Goal: Navigation & Orientation: Find specific page/section

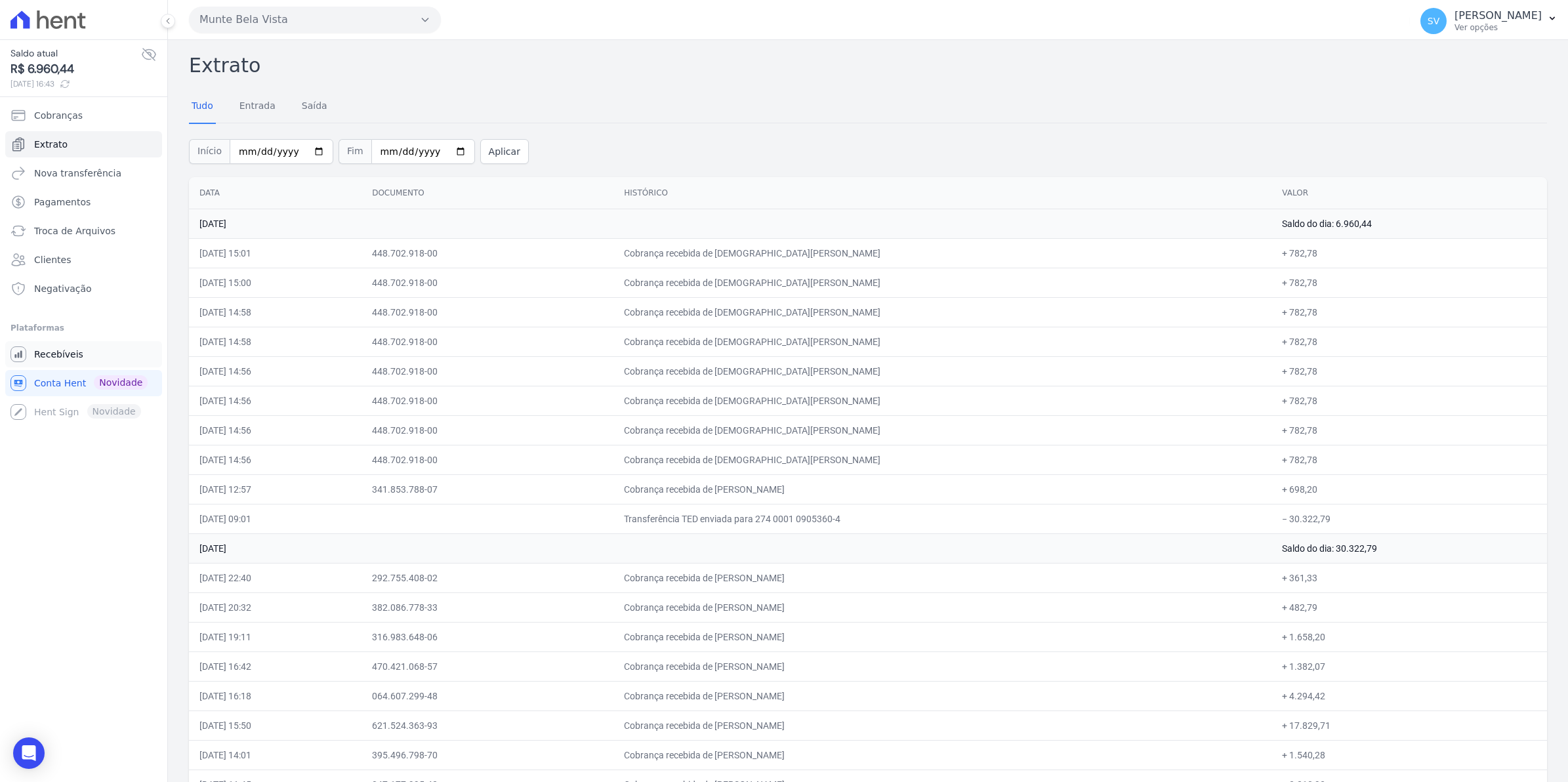
click at [57, 365] on link "Recebíveis" at bounding box center [83, 353] width 157 height 26
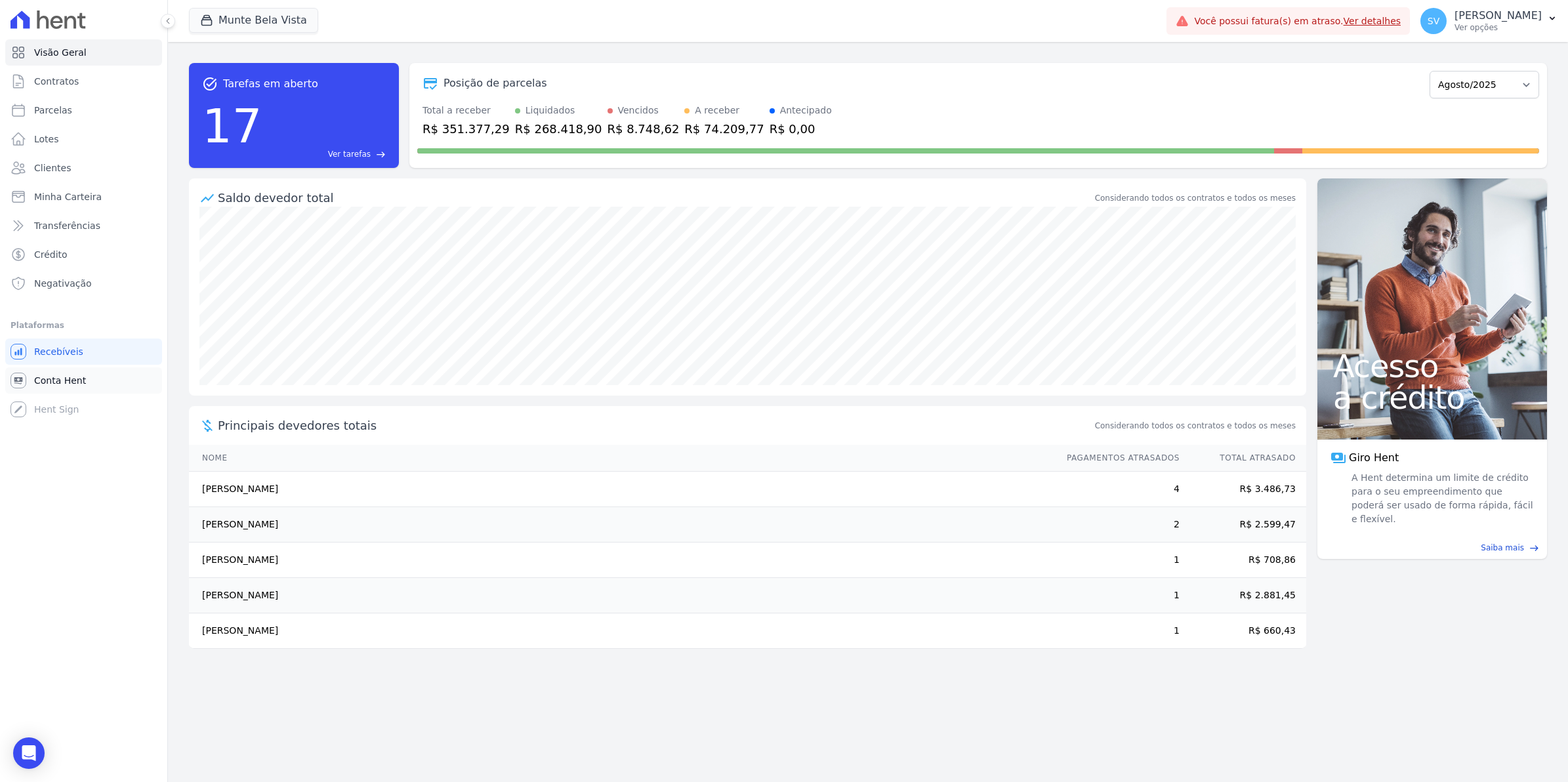
click at [48, 383] on span "Conta Hent" at bounding box center [60, 381] width 52 height 13
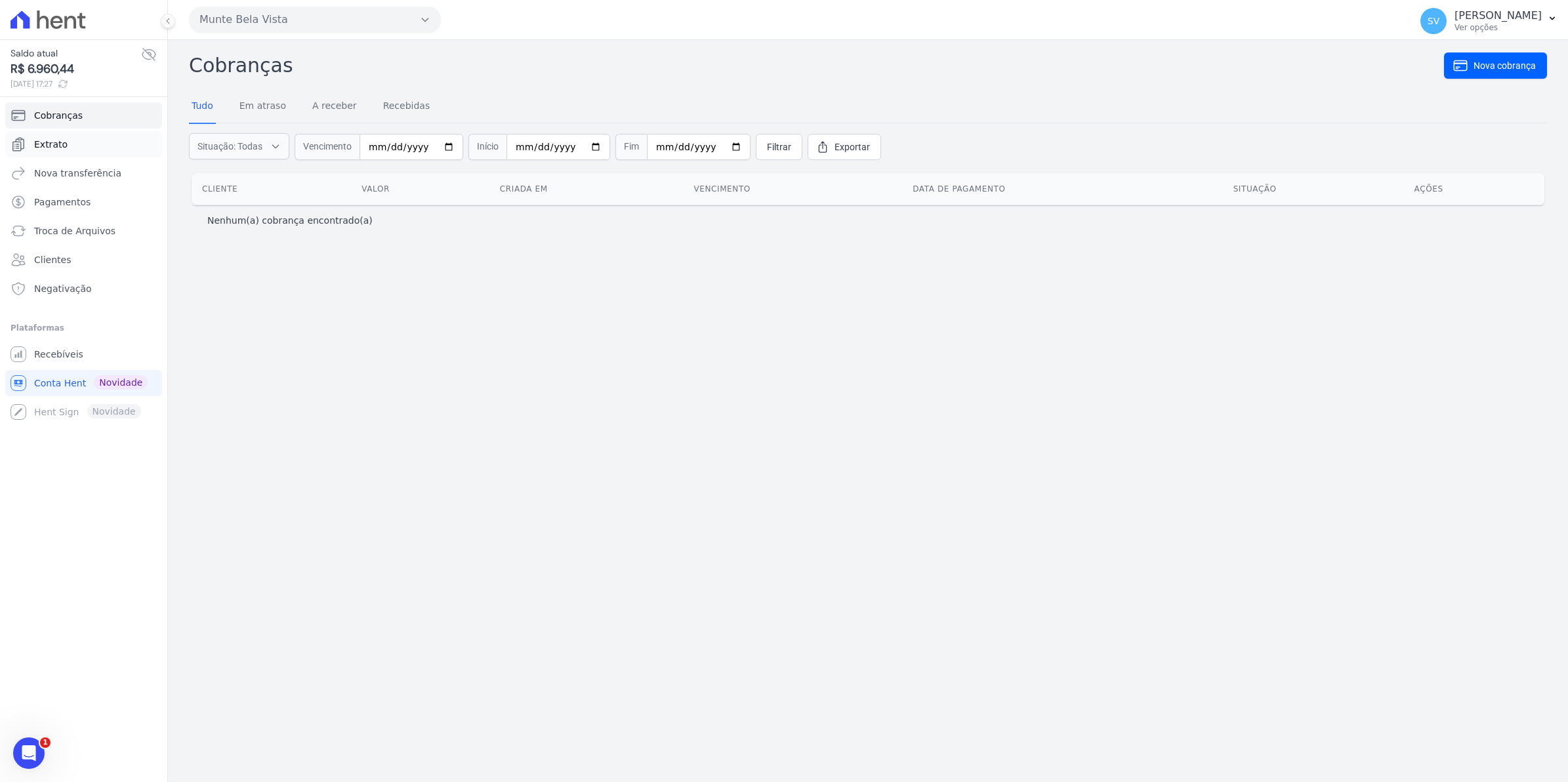
click at [39, 149] on span "Extrato" at bounding box center [51, 145] width 33 height 13
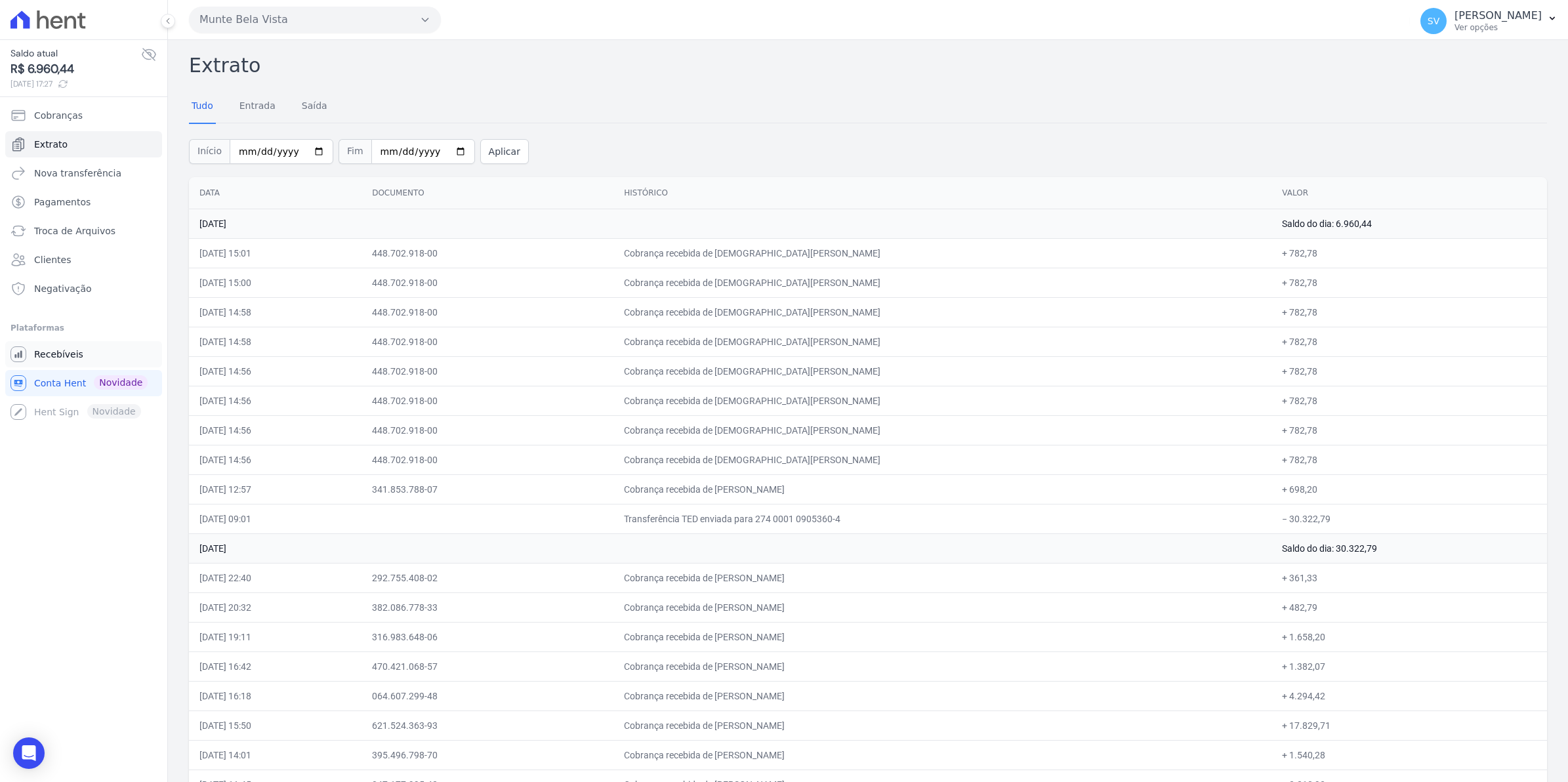
click at [58, 353] on span "Recebíveis" at bounding box center [59, 354] width 49 height 13
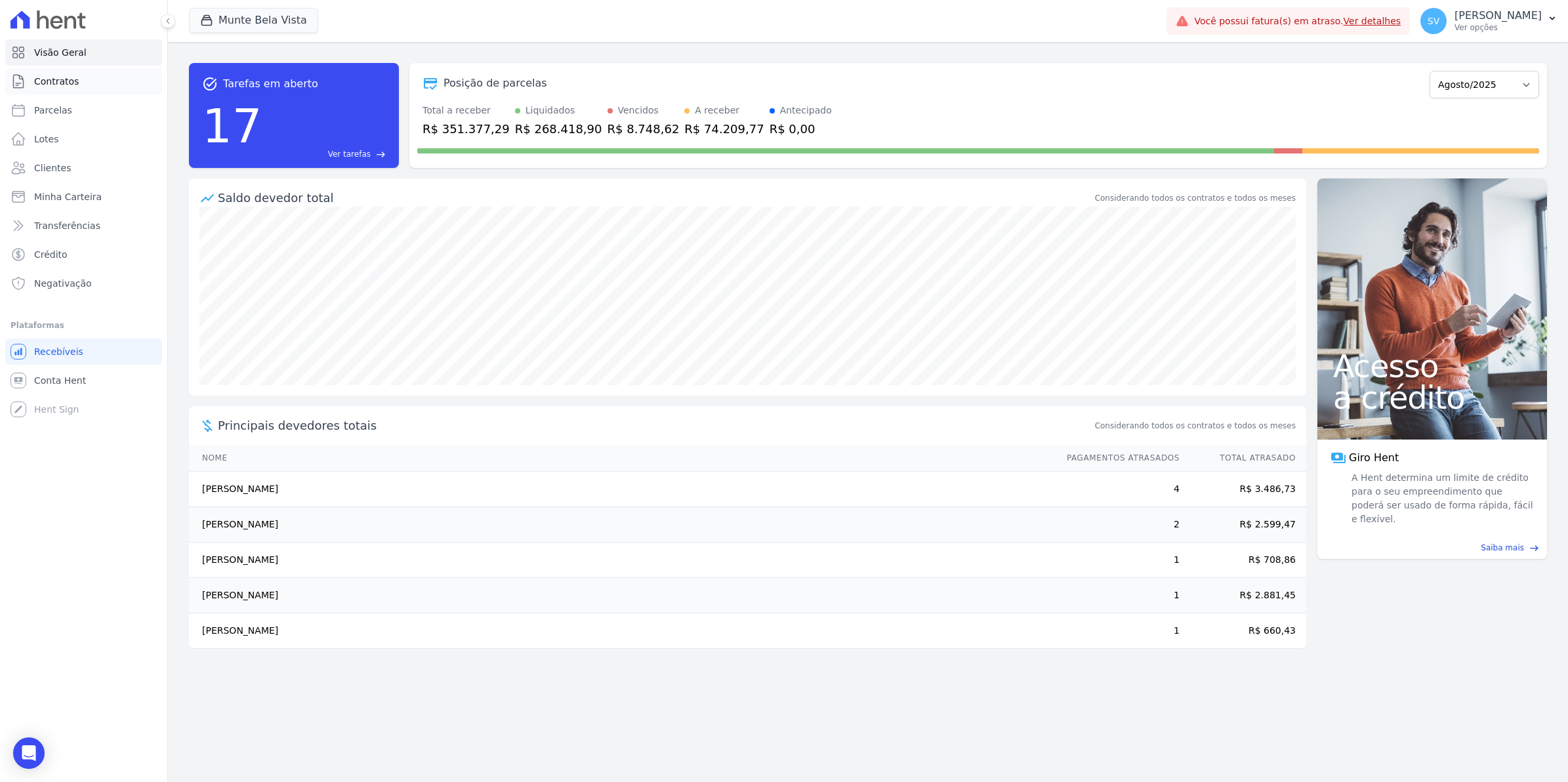
click at [58, 84] on span "Contratos" at bounding box center [56, 81] width 44 height 13
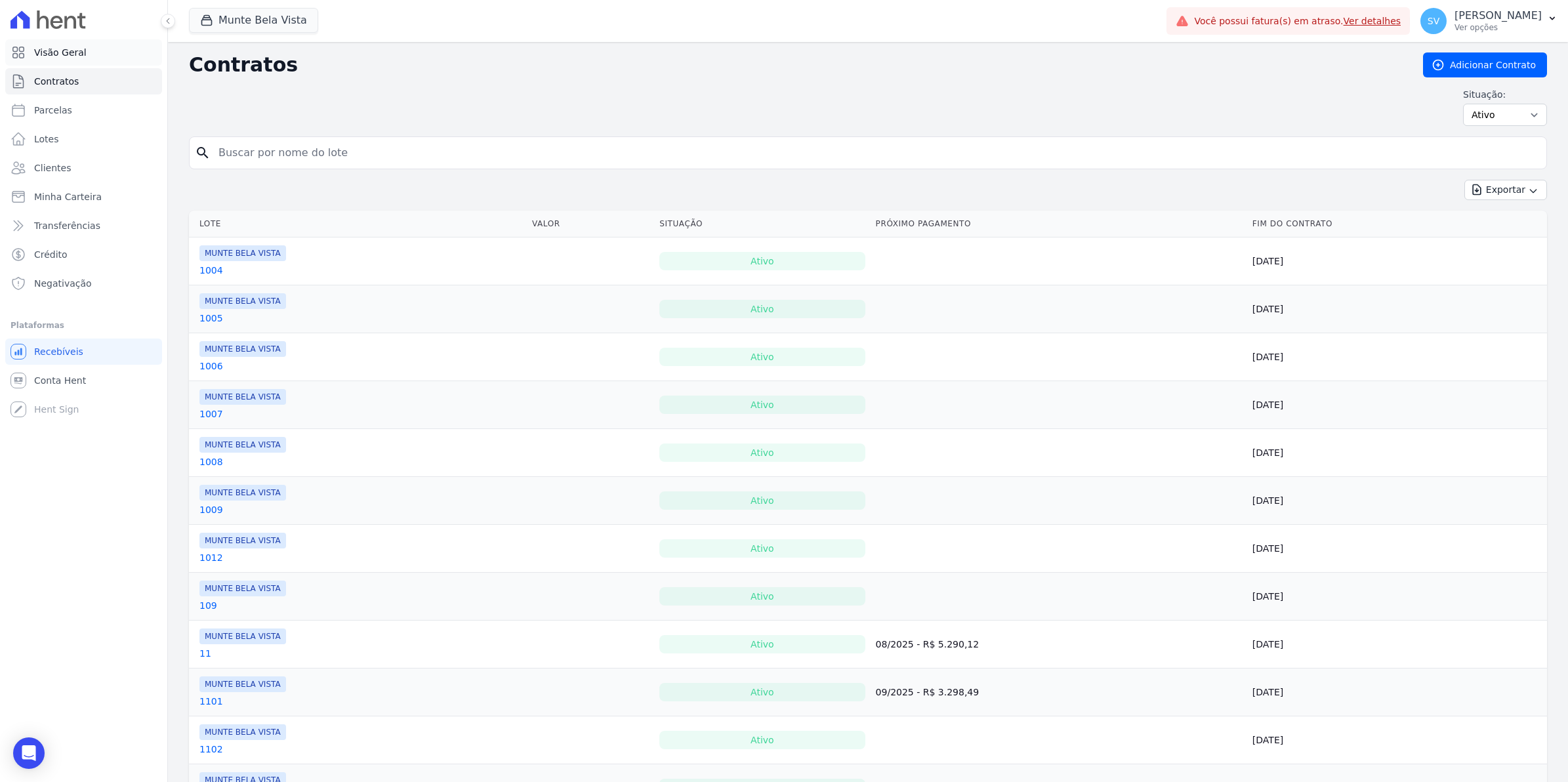
click at [59, 56] on span "Visão Geral" at bounding box center [60, 53] width 53 height 13
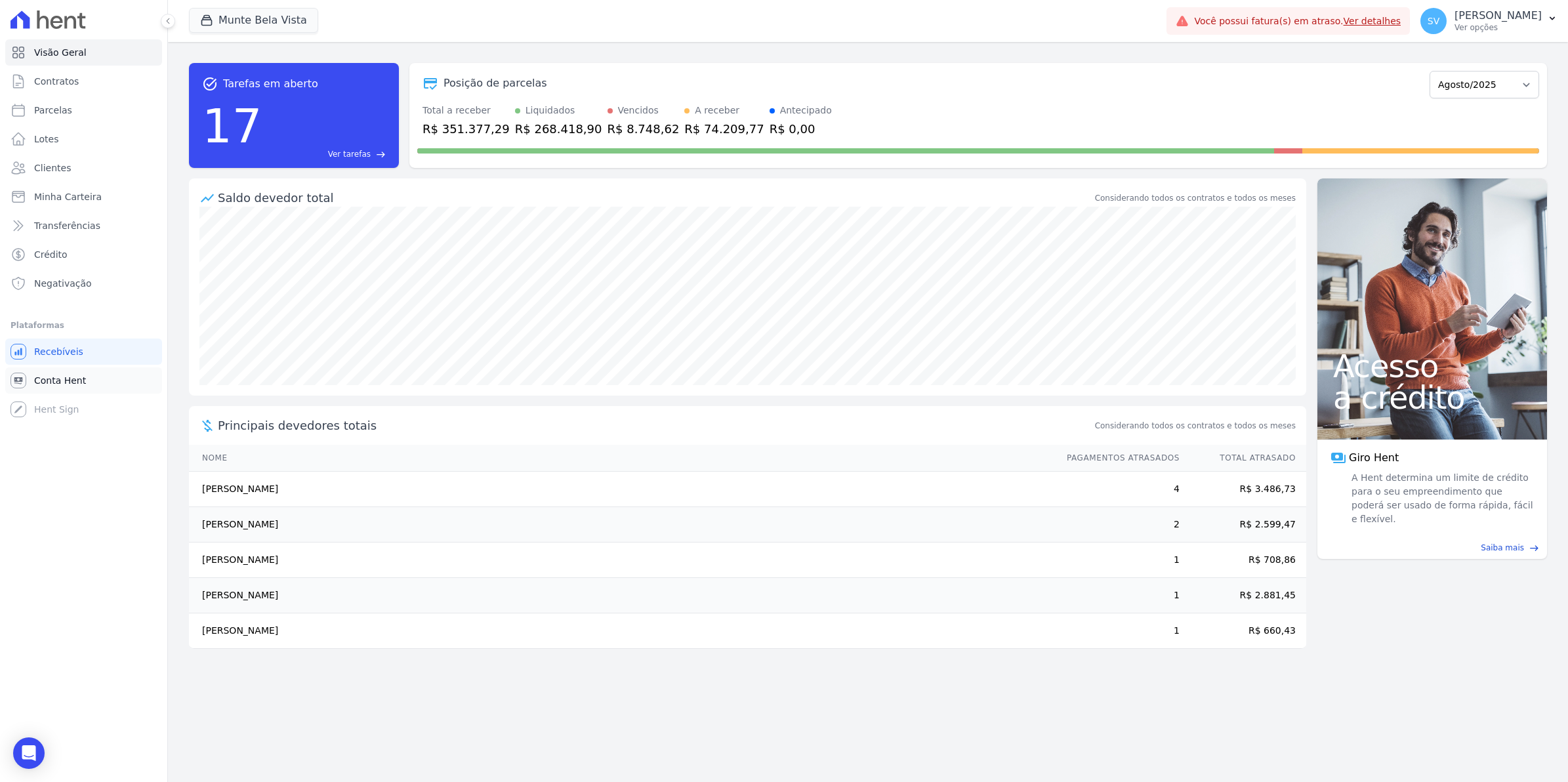
click at [60, 378] on span "Conta Hent" at bounding box center [60, 381] width 52 height 13
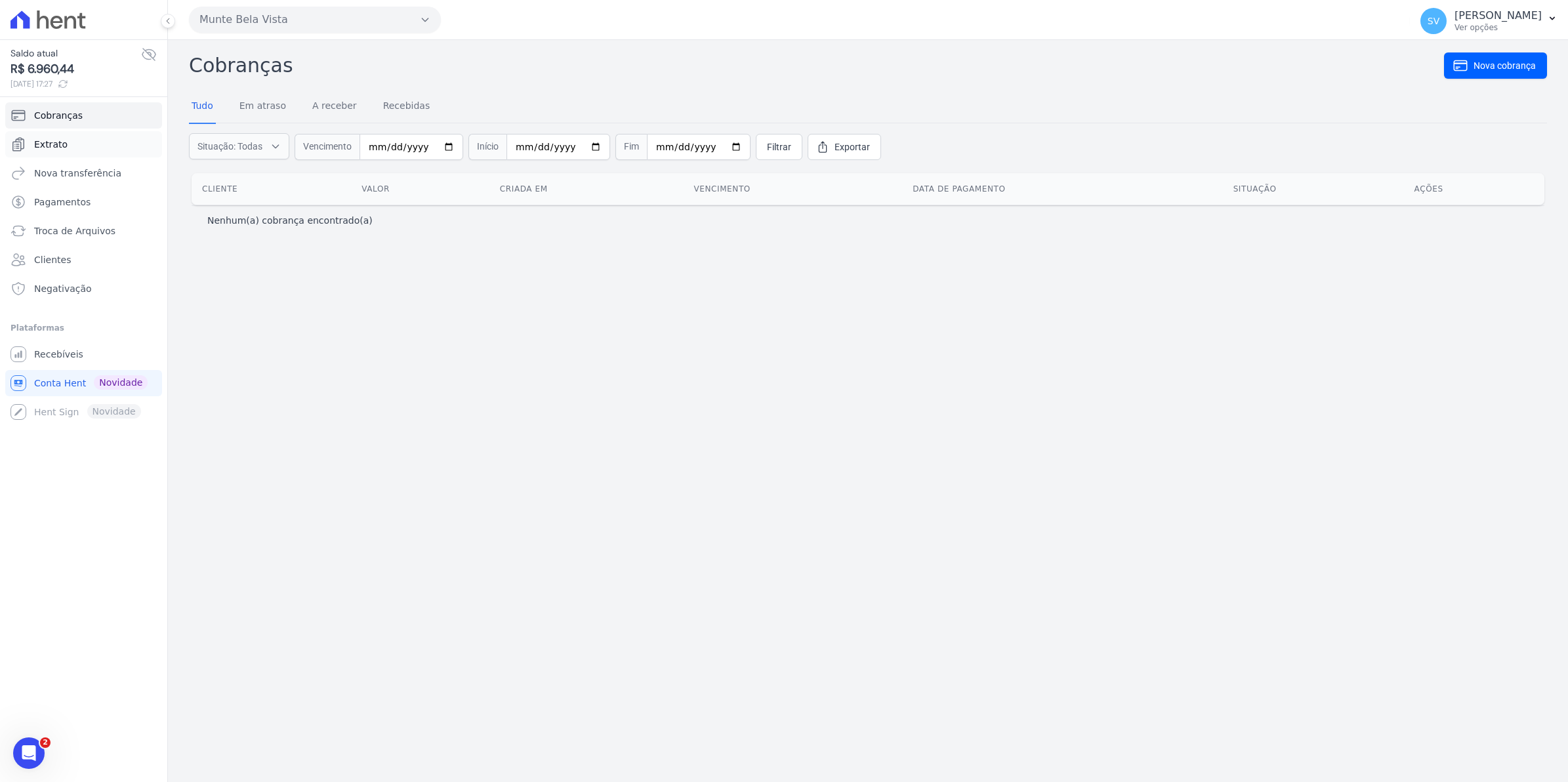
click at [38, 142] on span "Extrato" at bounding box center [51, 145] width 33 height 13
